Goal: Task Accomplishment & Management: Use online tool/utility

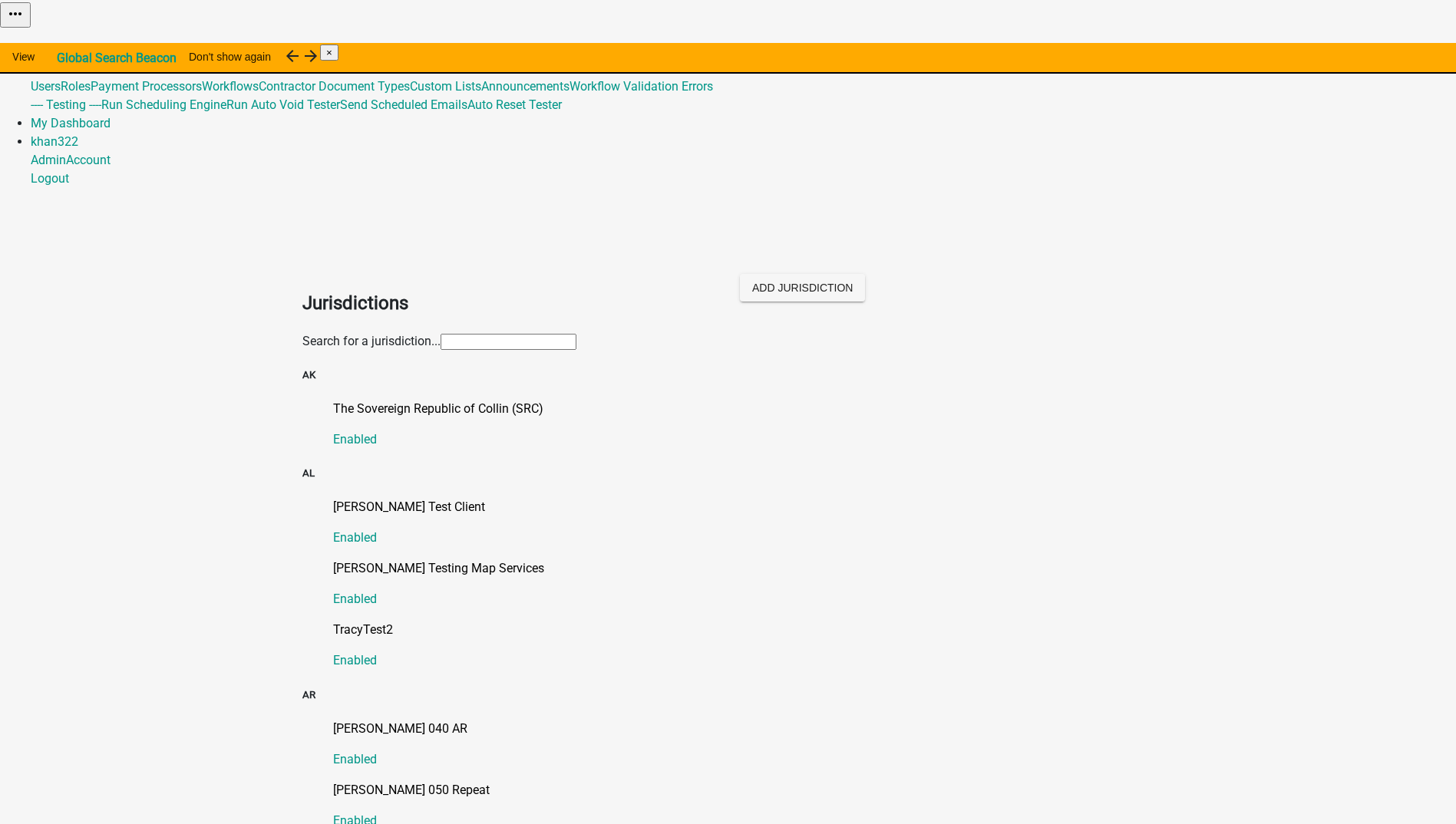
click at [0, 23] on img at bounding box center [0, 11] width 0 height 23
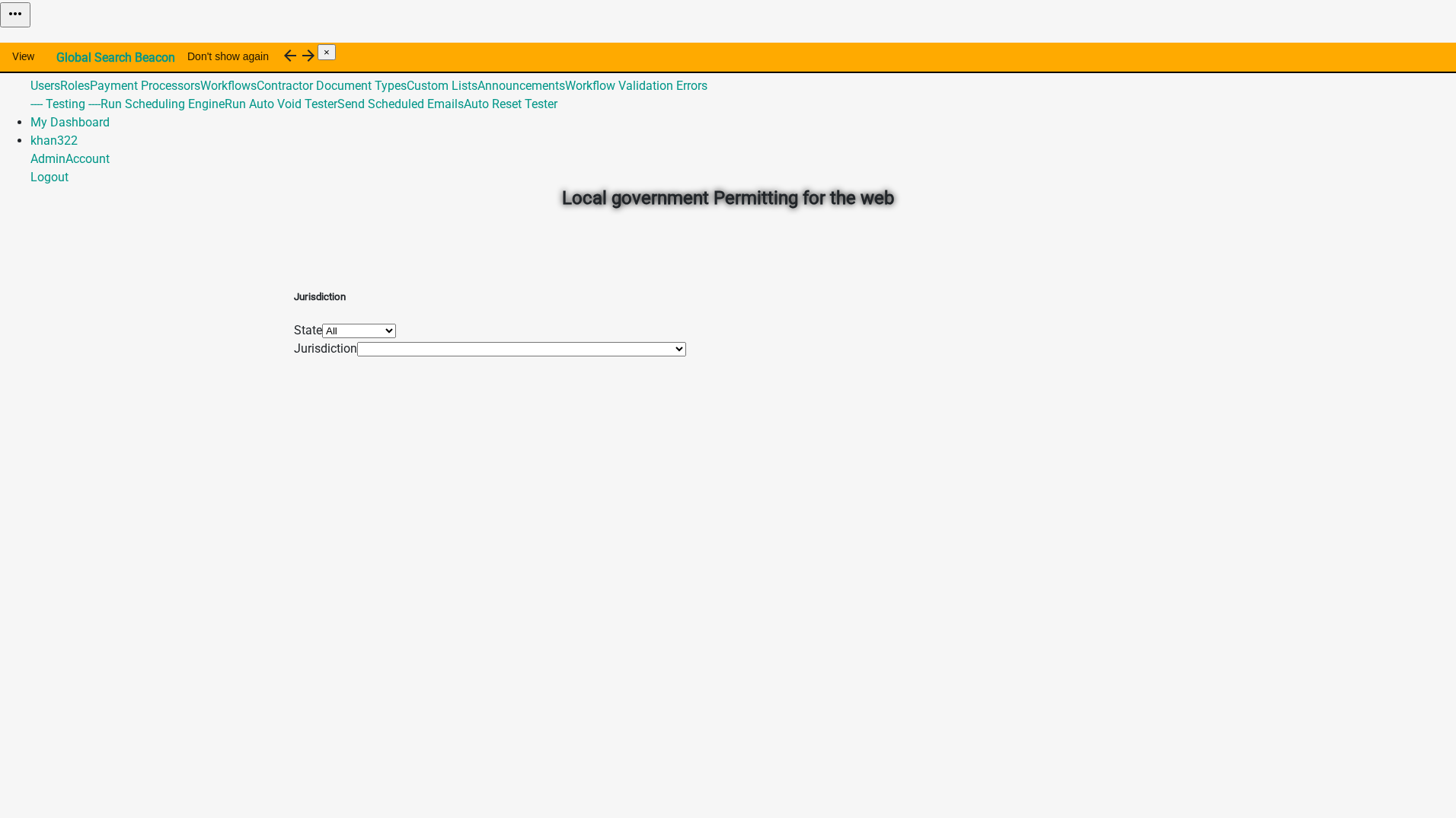
click at [66, 41] on link "Admin" at bounding box center [48, 49] width 35 height 14
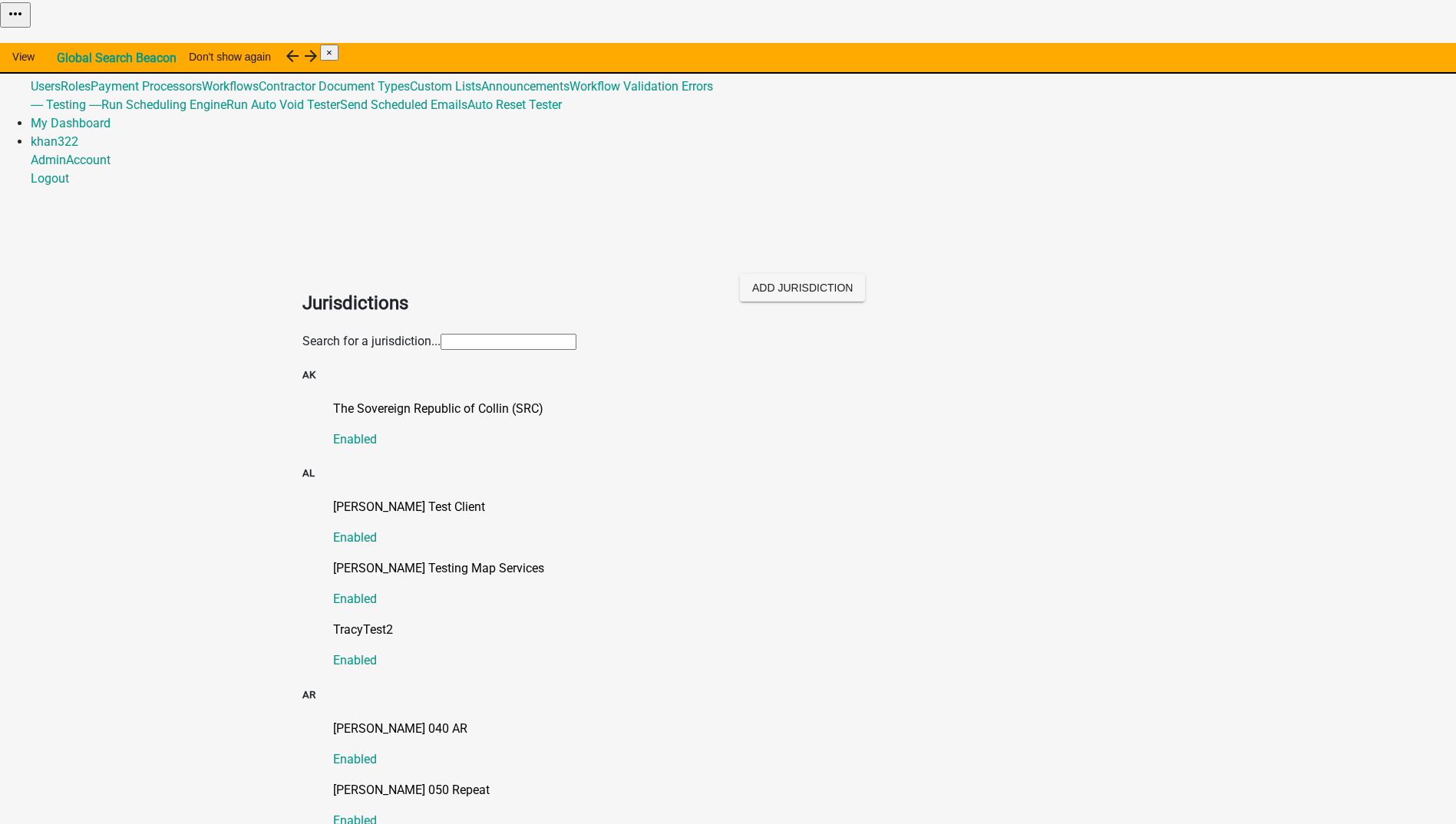
click at [86, 61] on link "Global 492" at bounding box center [59, 68] width 56 height 15
click at [259, 94] on link "Workflows" at bounding box center [230, 86] width 56 height 15
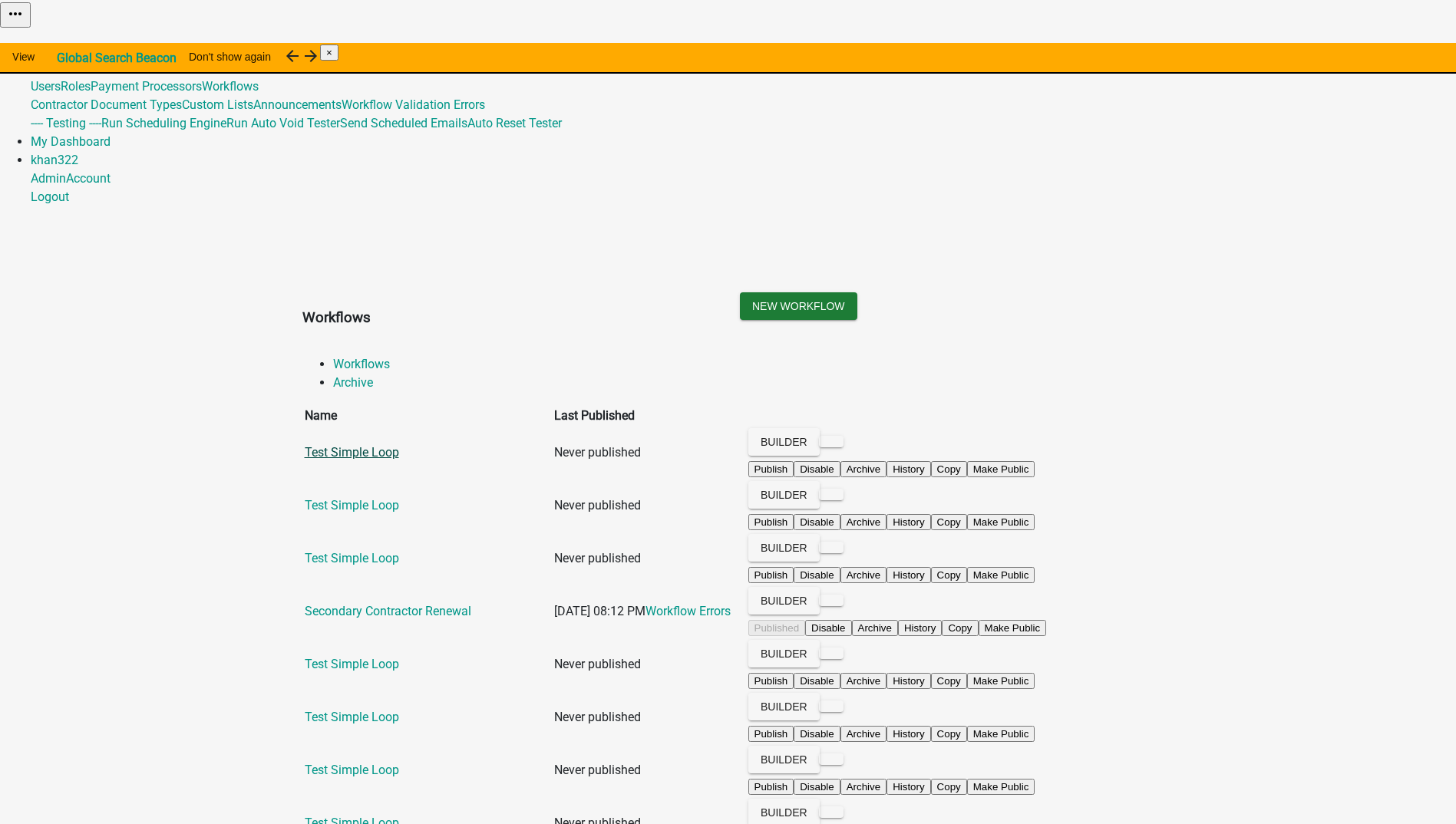
click at [360, 445] on link "Test Simple Loop" at bounding box center [352, 452] width 95 height 15
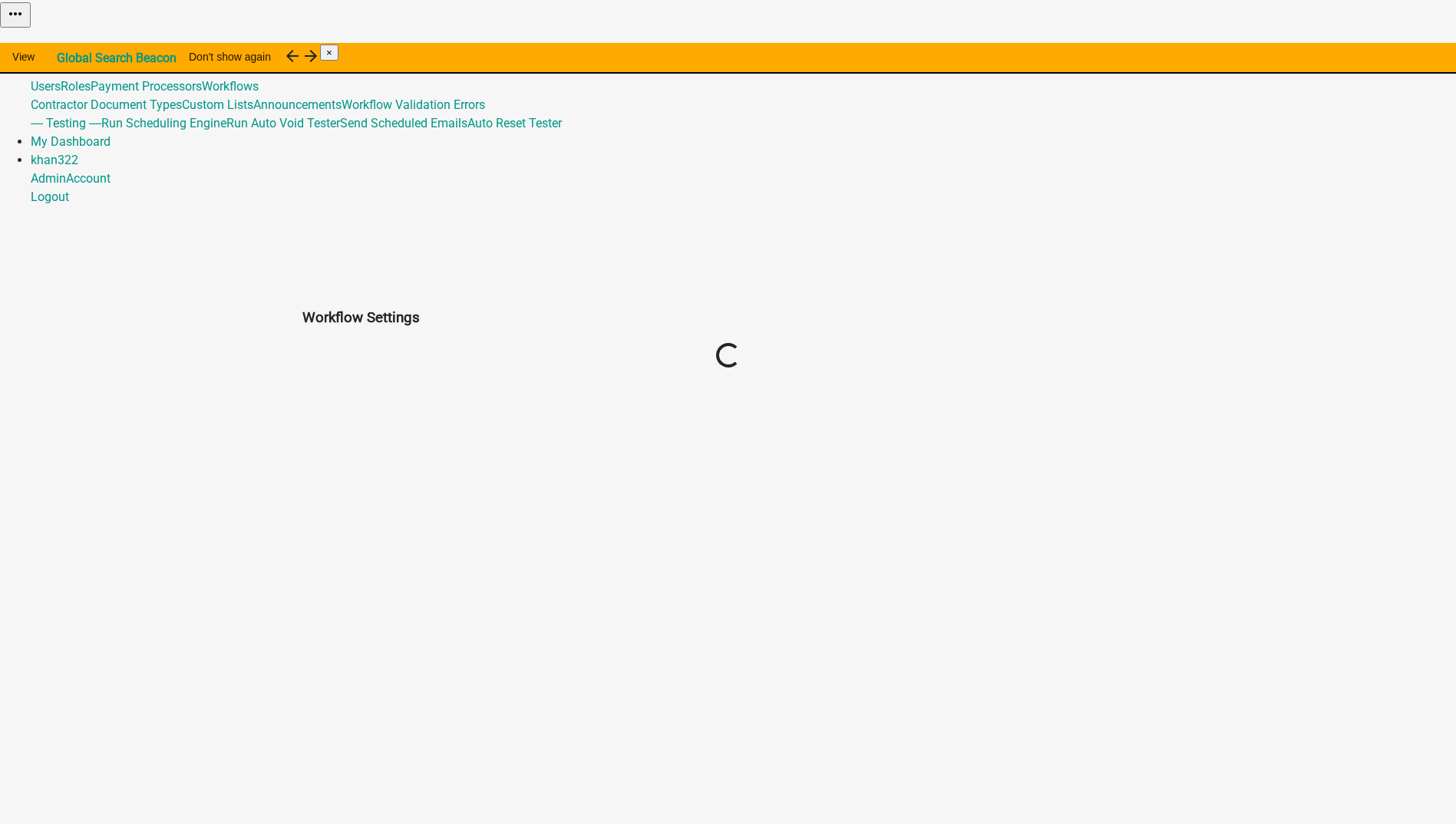
select select "3"
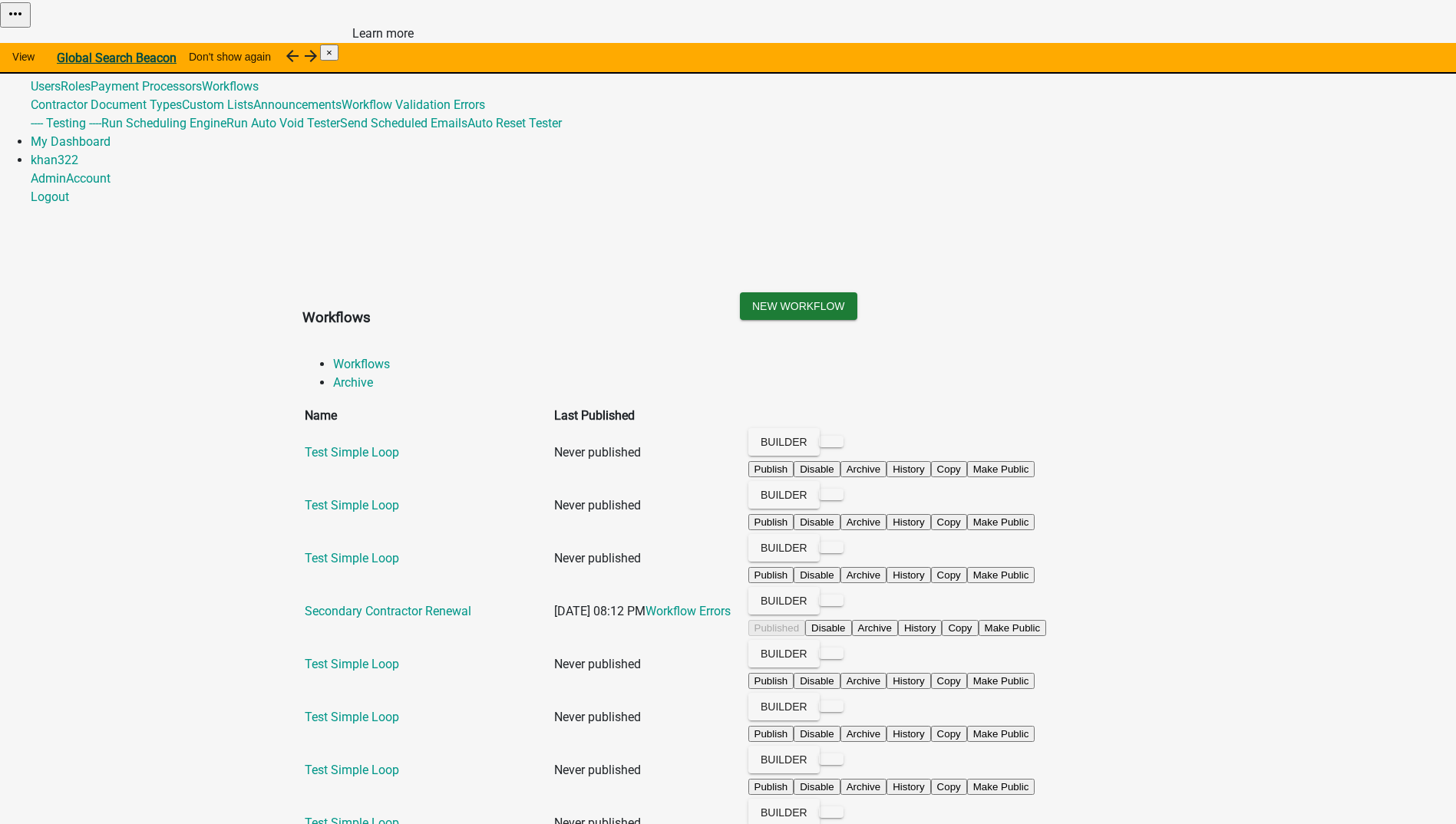
click at [176, 56] on strong "Global Search Beacon" at bounding box center [116, 58] width 120 height 15
click at [66, 42] on link "Admin" at bounding box center [48, 49] width 35 height 15
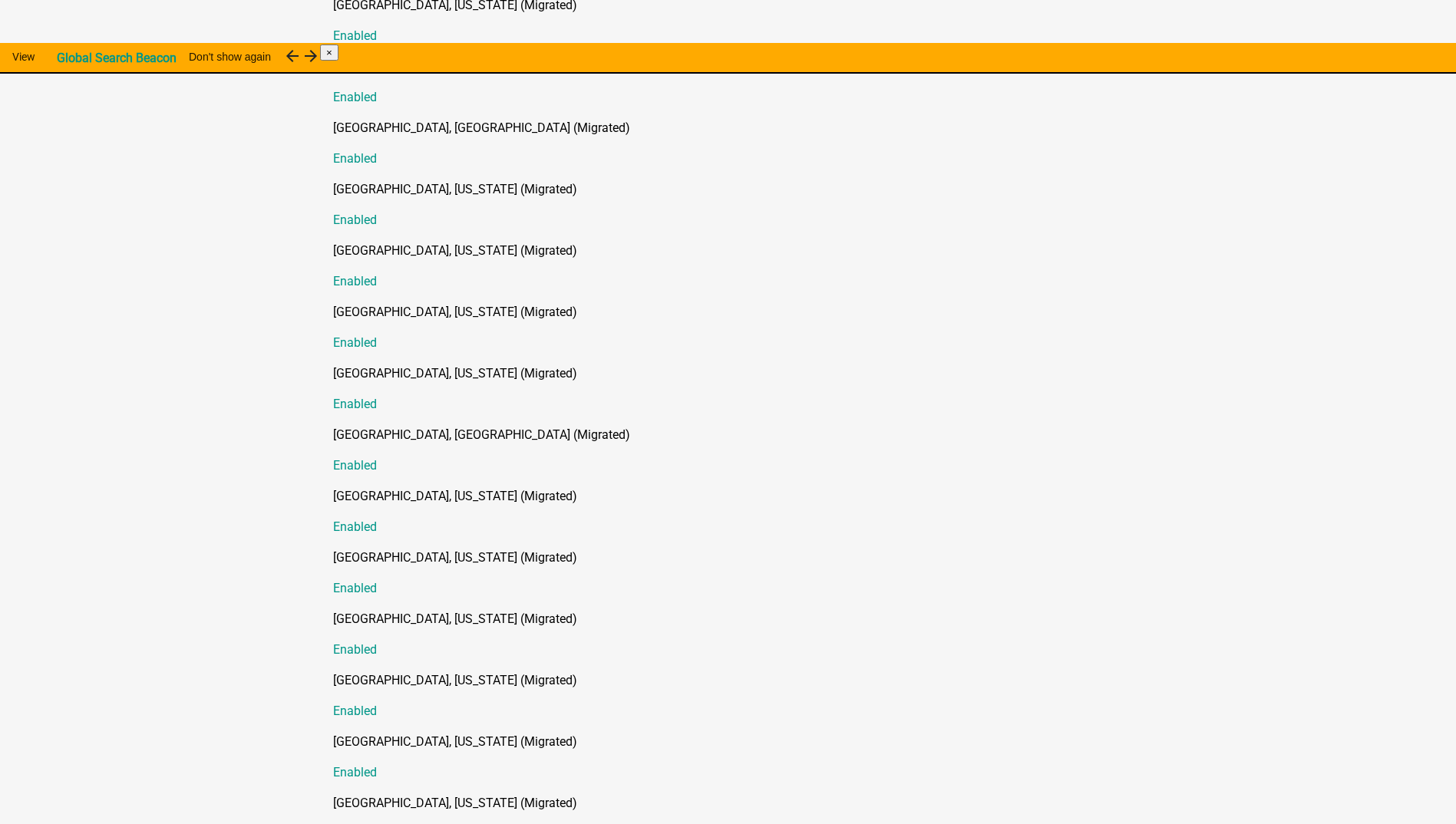
scroll to position [7977, 0]
